Goal: Navigation & Orientation: Find specific page/section

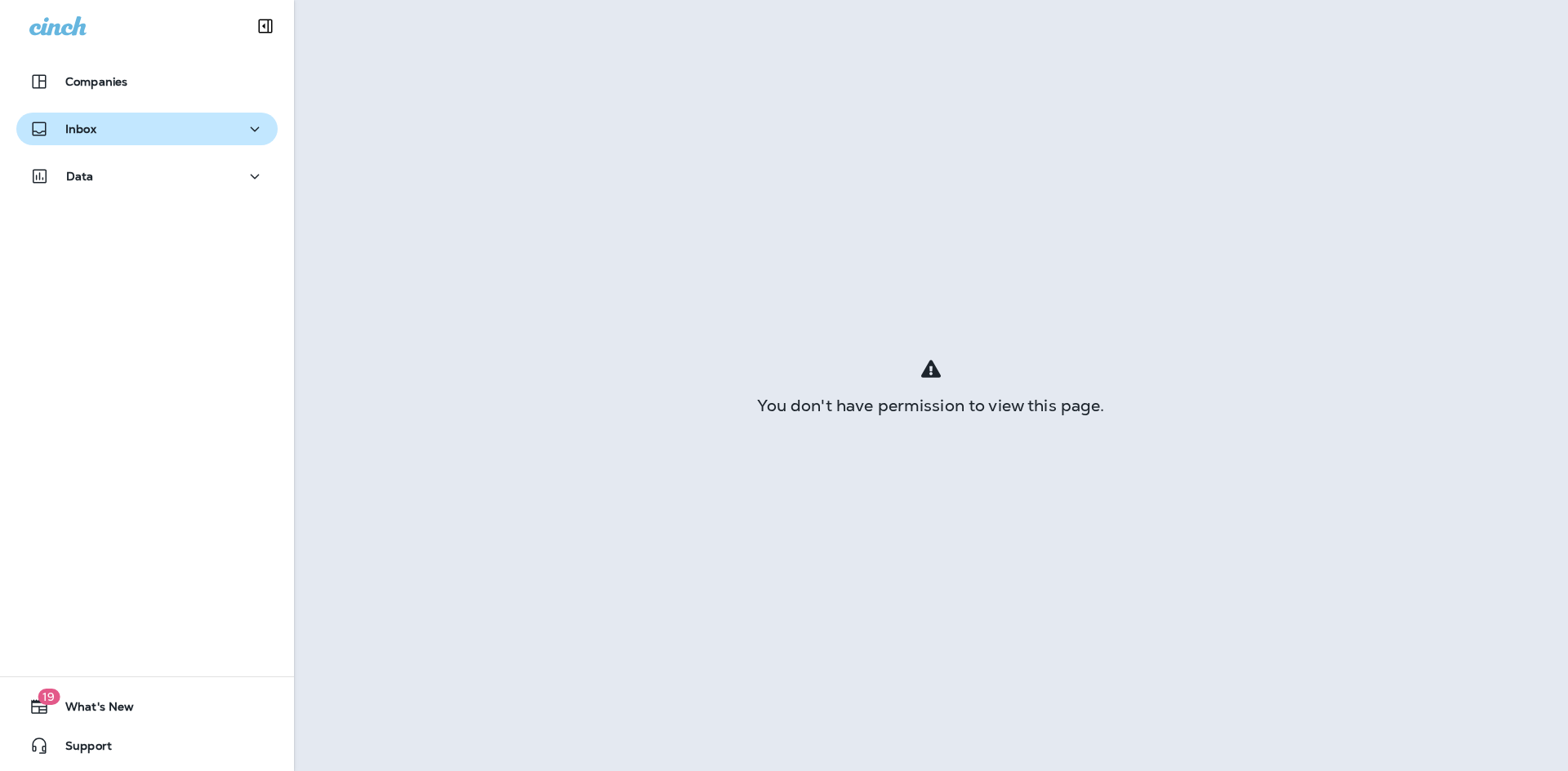
click at [139, 121] on div "Inbox" at bounding box center [146, 129] width 235 height 21
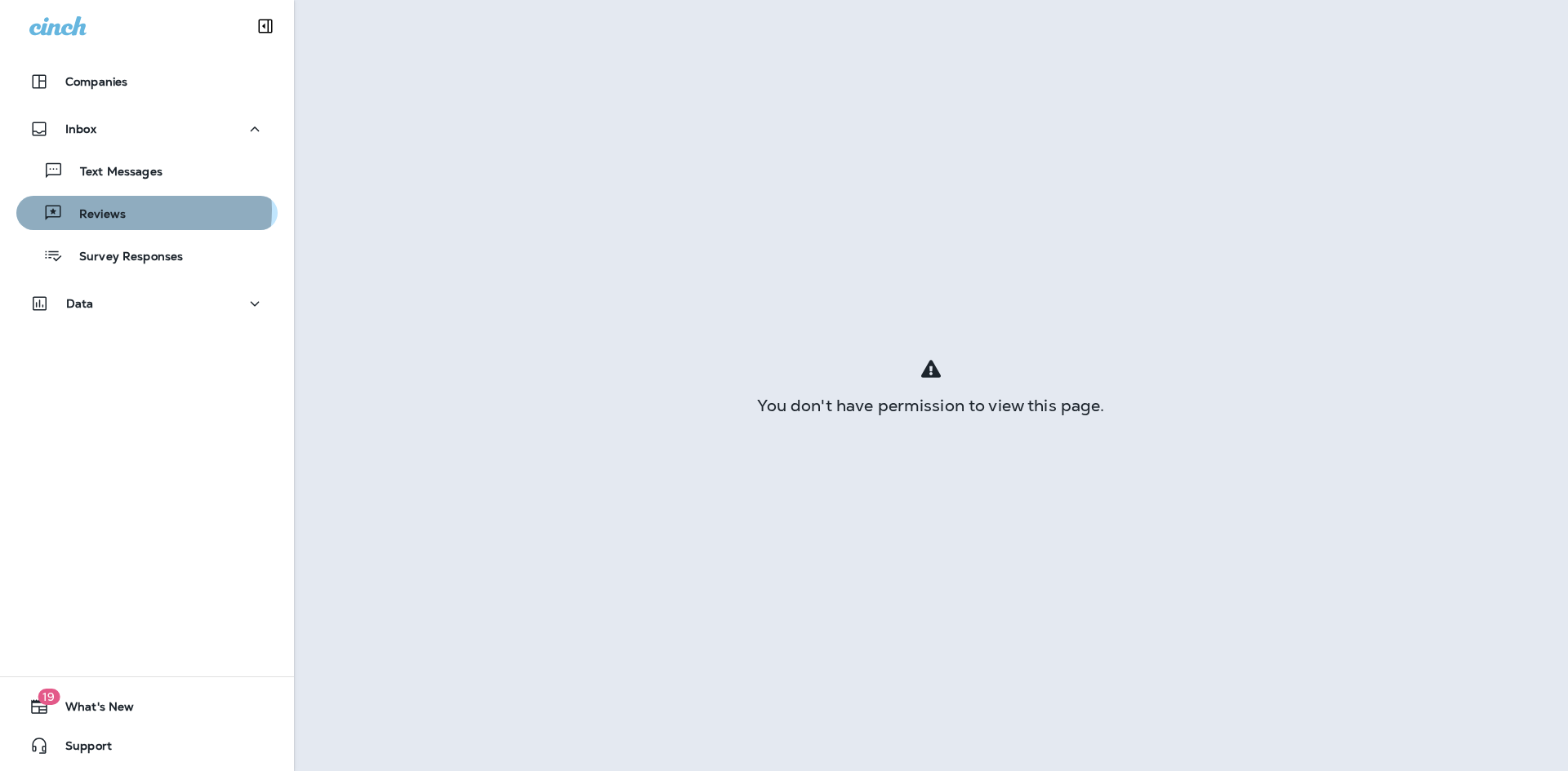
click at [138, 210] on div "Reviews" at bounding box center [146, 213] width 248 height 25
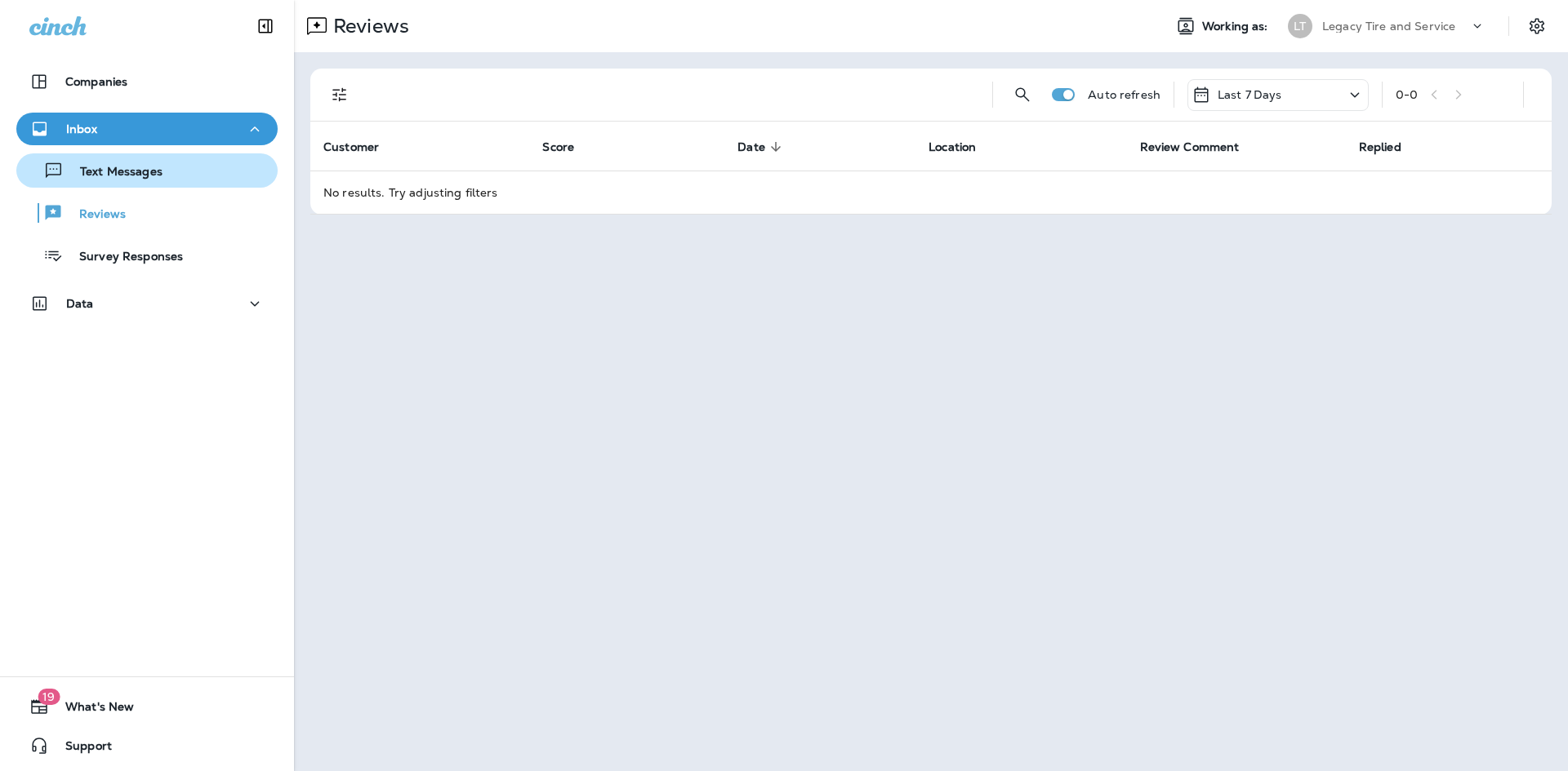
click at [124, 170] on p "Text Messages" at bounding box center [112, 173] width 99 height 15
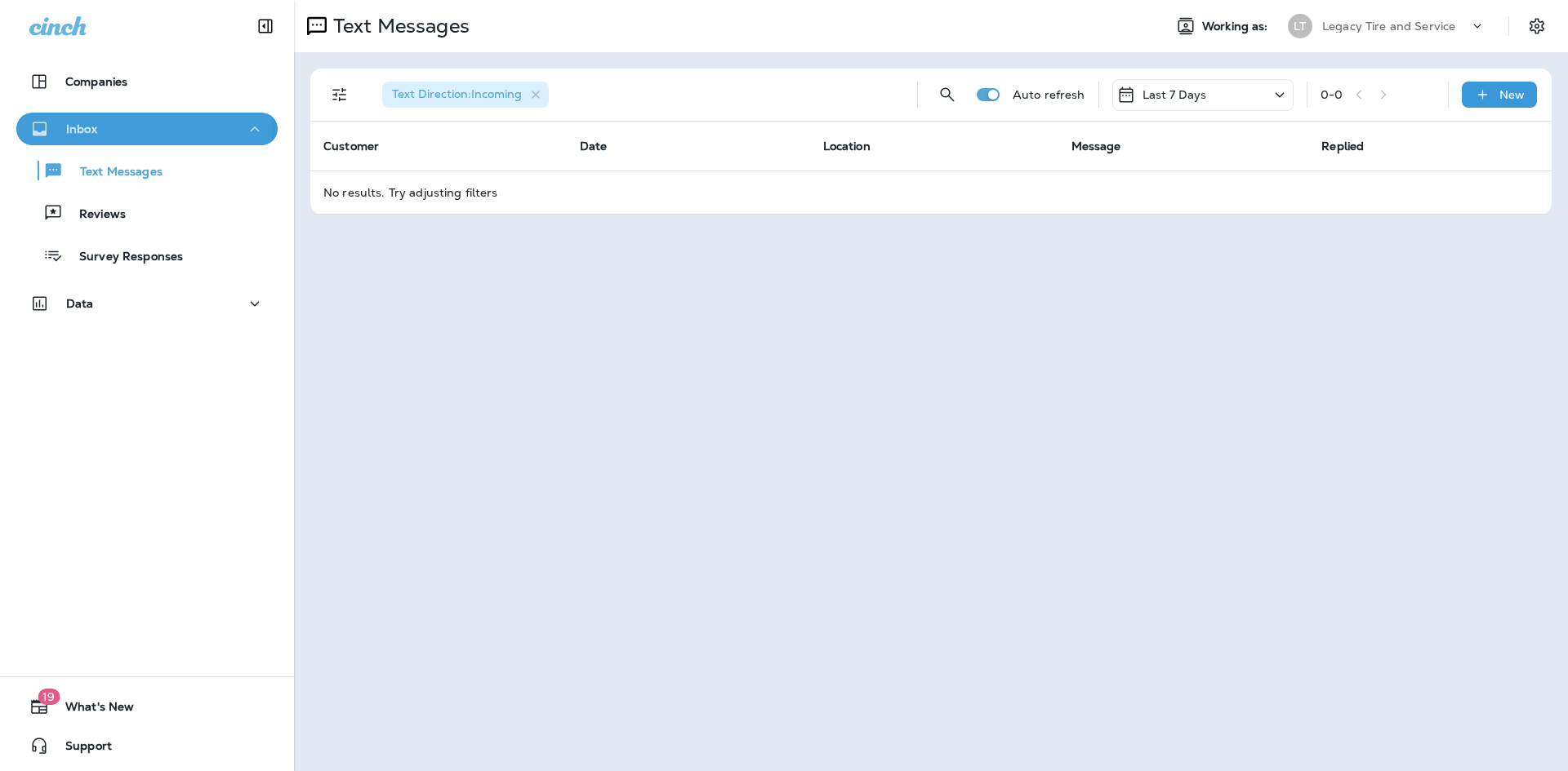
click at [132, 131] on div "Inbox" at bounding box center [146, 129] width 235 height 21
click at [251, 128] on icon "button" at bounding box center [256, 128] width 9 height 5
click at [107, 81] on p "Companies" at bounding box center [96, 82] width 62 height 13
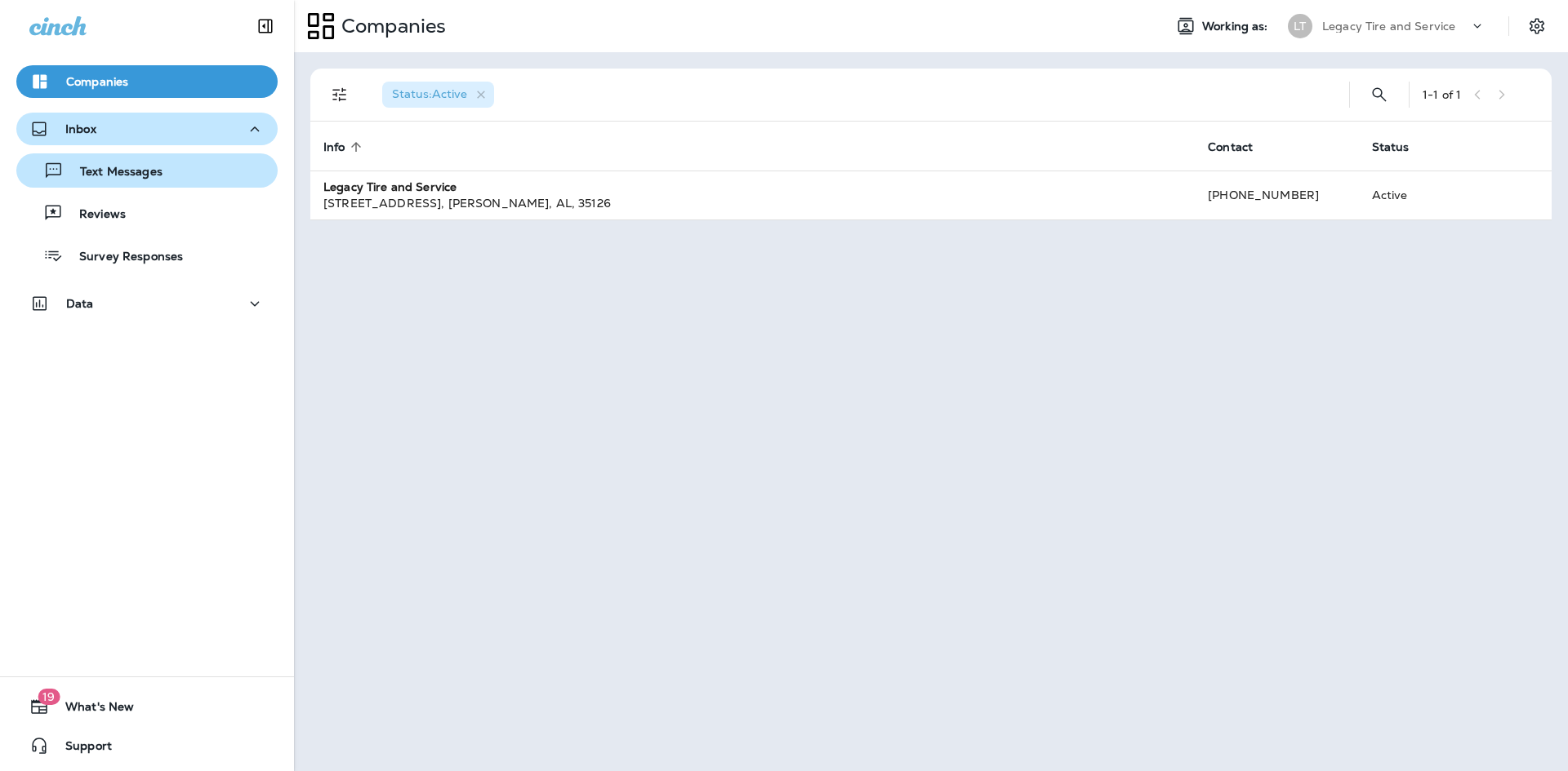
click at [97, 169] on p "Text Messages" at bounding box center [112, 173] width 99 height 15
